Goal: Task Accomplishment & Management: Complete application form

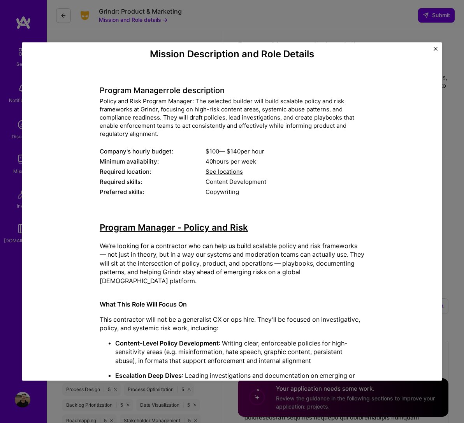
select select "US"
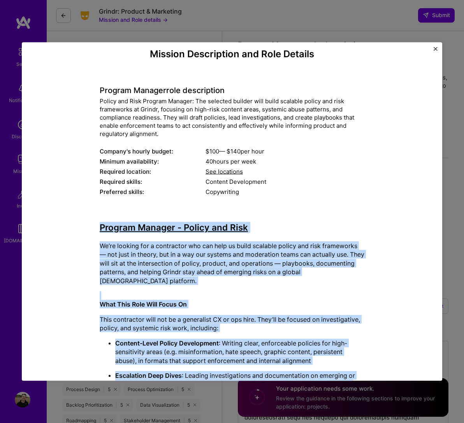
click at [198, 18] on div "Mission Description and Role Details Program Manager role description Policy an…" at bounding box center [232, 211] width 464 height 423
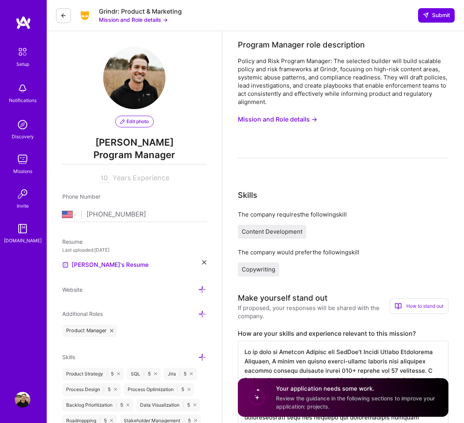
click at [67, 17] on button at bounding box center [63, 15] width 15 height 15
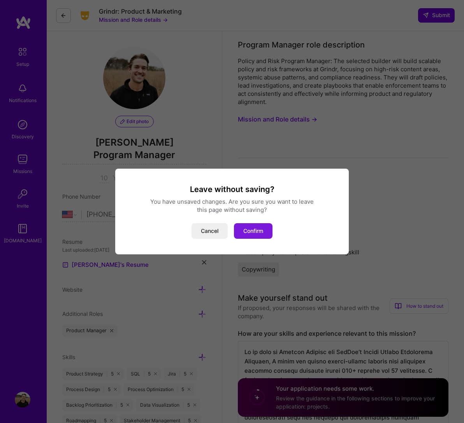
click at [254, 232] on button "Confirm" at bounding box center [253, 231] width 39 height 16
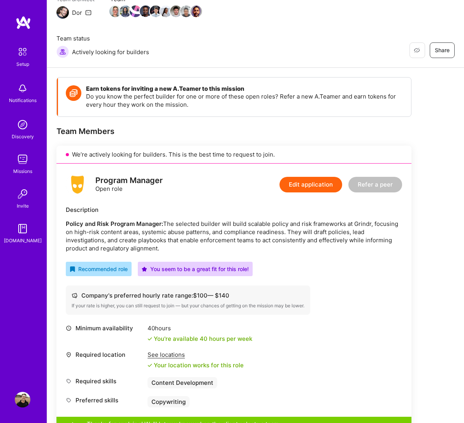
scroll to position [75, 0]
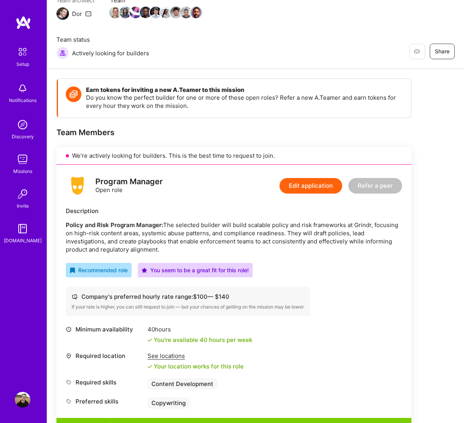
click at [26, 407] on img at bounding box center [23, 400] width 16 height 16
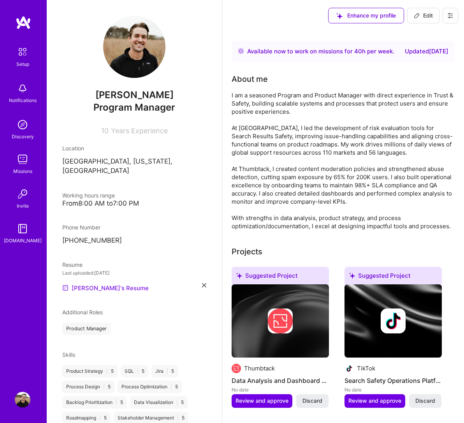
click at [89, 283] on link "[PERSON_NAME]'s Resume" at bounding box center [105, 287] width 86 height 9
click at [17, 95] on img at bounding box center [23, 89] width 16 height 16
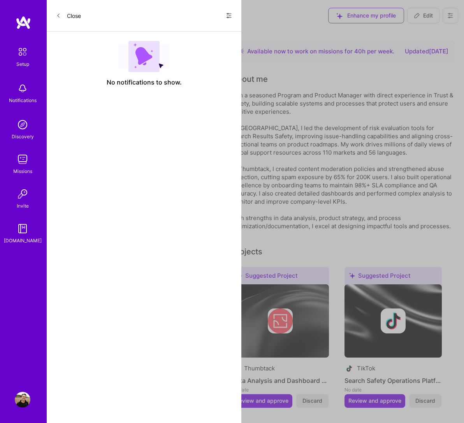
click at [229, 13] on icon at bounding box center [229, 15] width 6 height 6
click at [173, 33] on span "Show all notifications" at bounding box center [174, 32] width 54 height 8
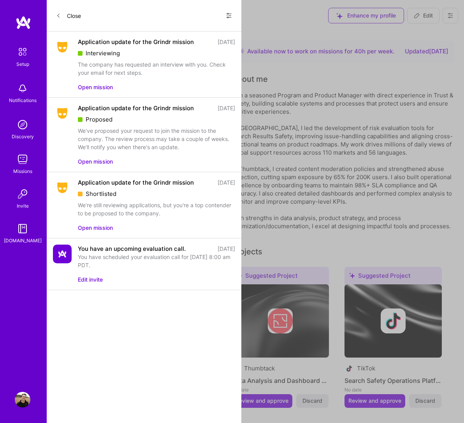
click at [90, 89] on button "Open mission" at bounding box center [95, 87] width 35 height 8
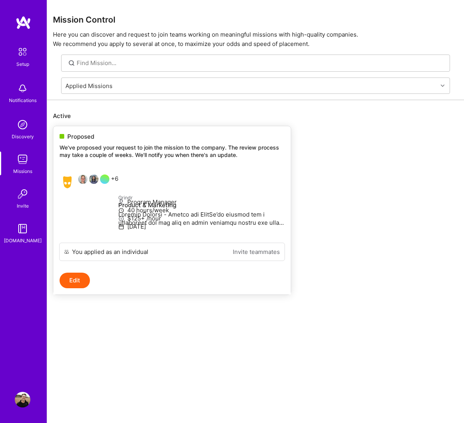
click at [119, 148] on p "We've proposed your request to join the mission to the company. The review proc…" at bounding box center [172, 151] width 225 height 15
click at [120, 148] on p "We've proposed your request to join the mission to the company. The review proc…" at bounding box center [172, 151] width 225 height 15
click at [119, 148] on p "We've proposed your request to join the mission to the company. The review proc…" at bounding box center [172, 151] width 225 height 15
click at [128, 160] on div "Proposed We've proposed your request to join the mission to the company. The re…" at bounding box center [172, 147] width 238 height 42
click at [79, 136] on span "Proposed" at bounding box center [80, 136] width 27 height 8
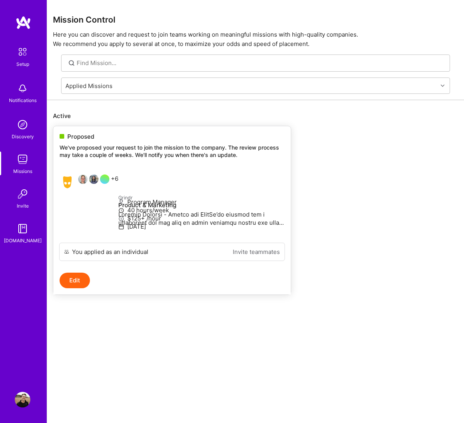
click at [73, 288] on button "Edit" at bounding box center [75, 281] width 30 height 16
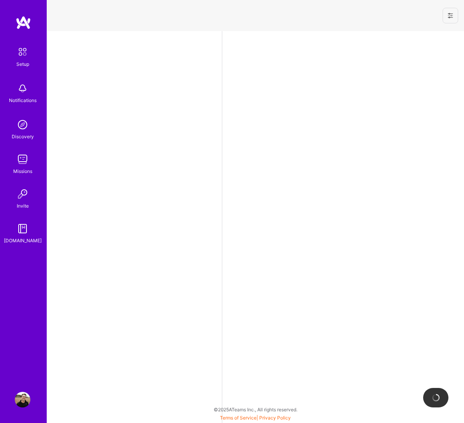
select select "US"
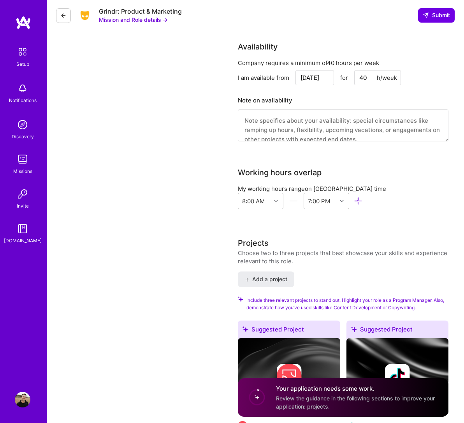
scroll to position [1076, 0]
